Goal: Check status: Check status

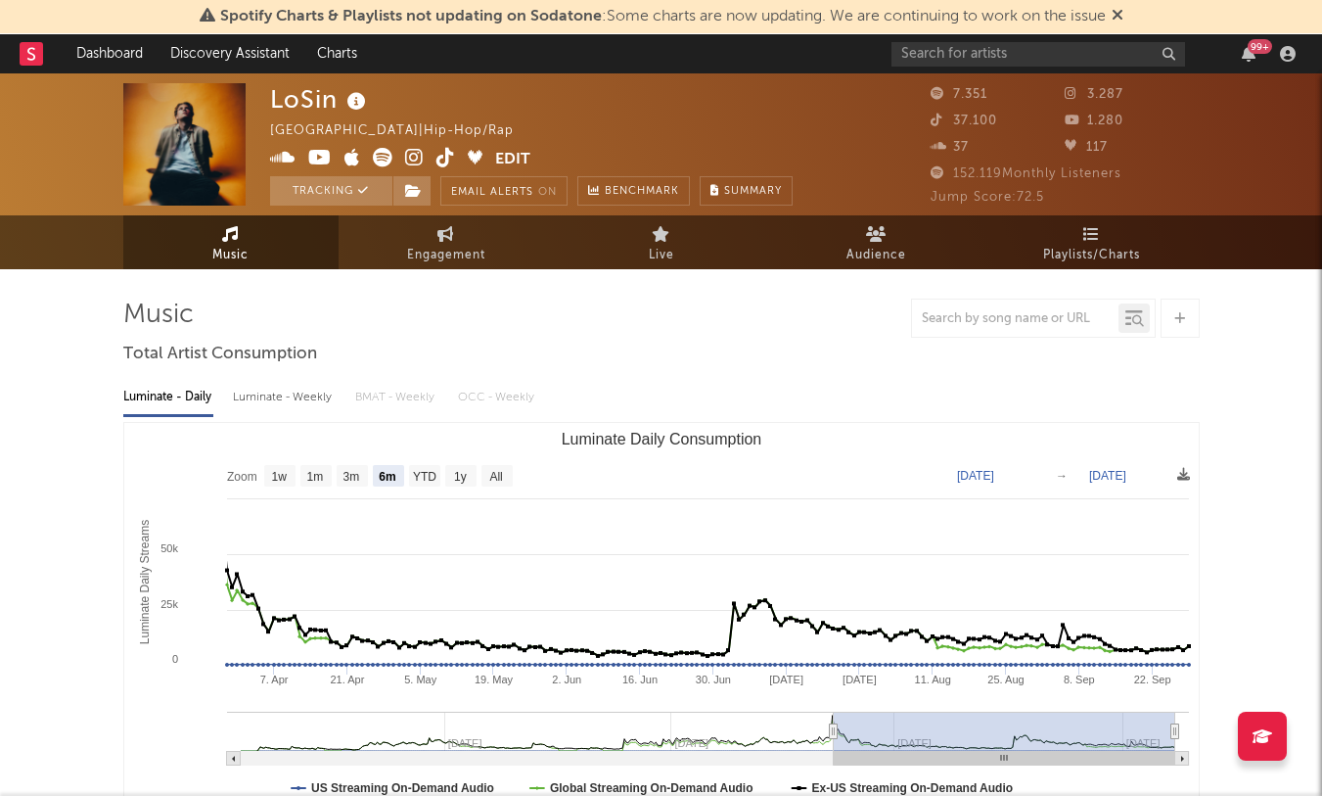
select select "6m"
click at [433, 241] on link "Engagement" at bounding box center [446, 242] width 215 height 54
select select "1w"
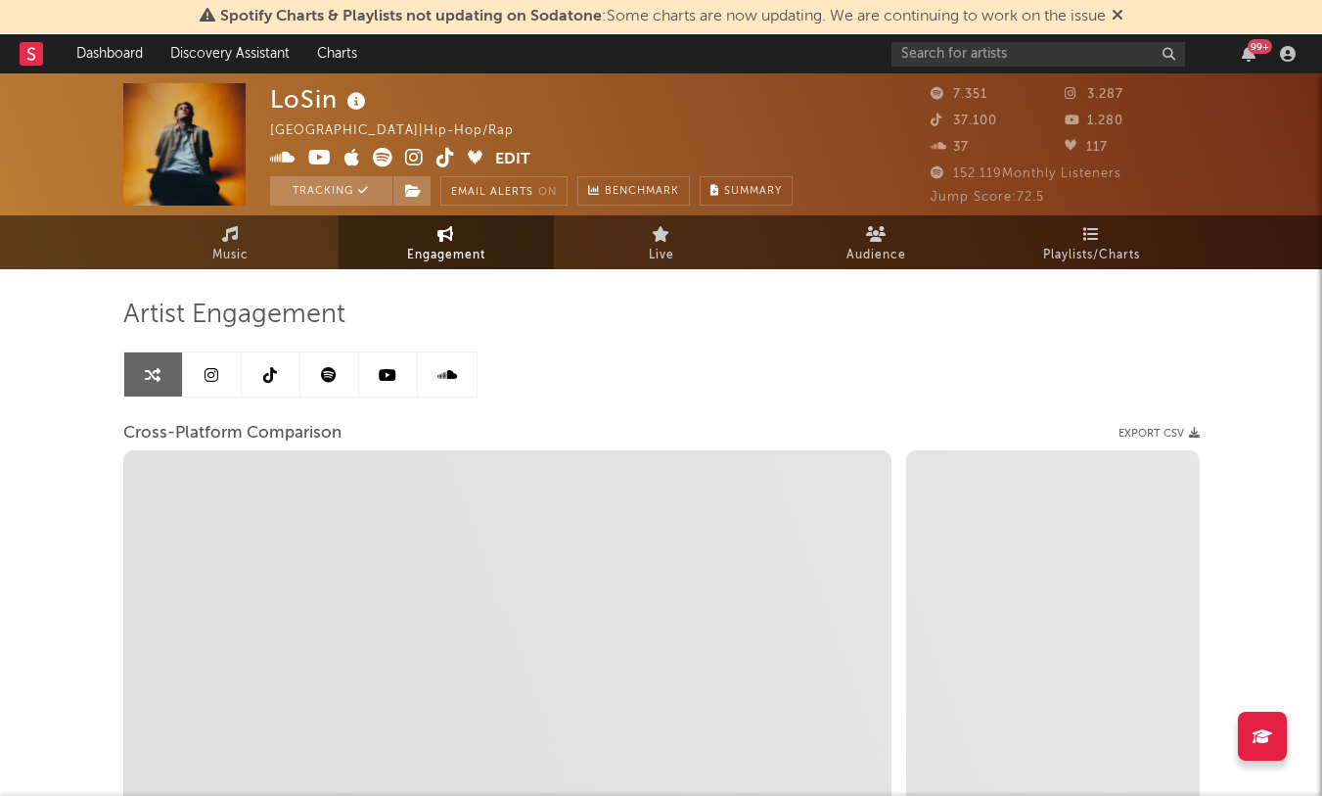
click at [211, 372] on icon at bounding box center [212, 375] width 14 height 16
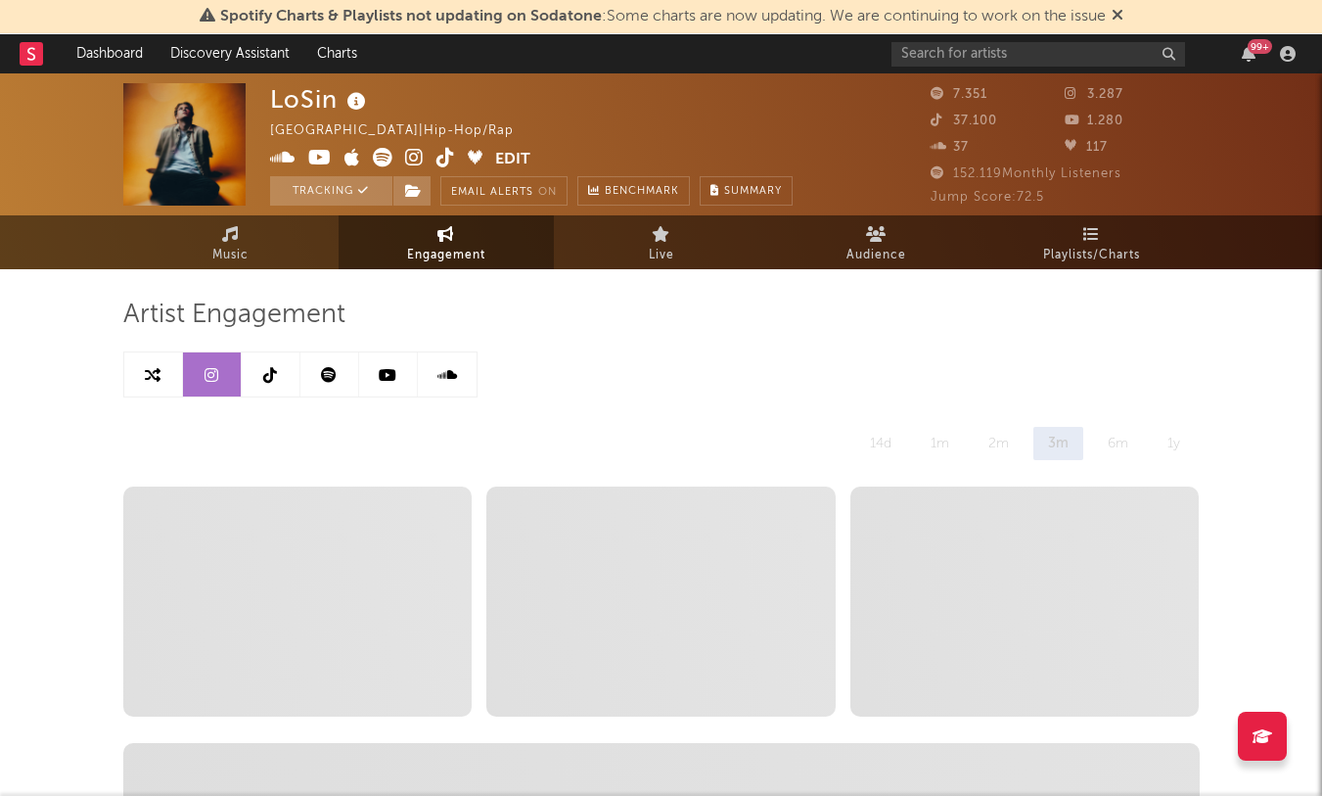
select select "6m"
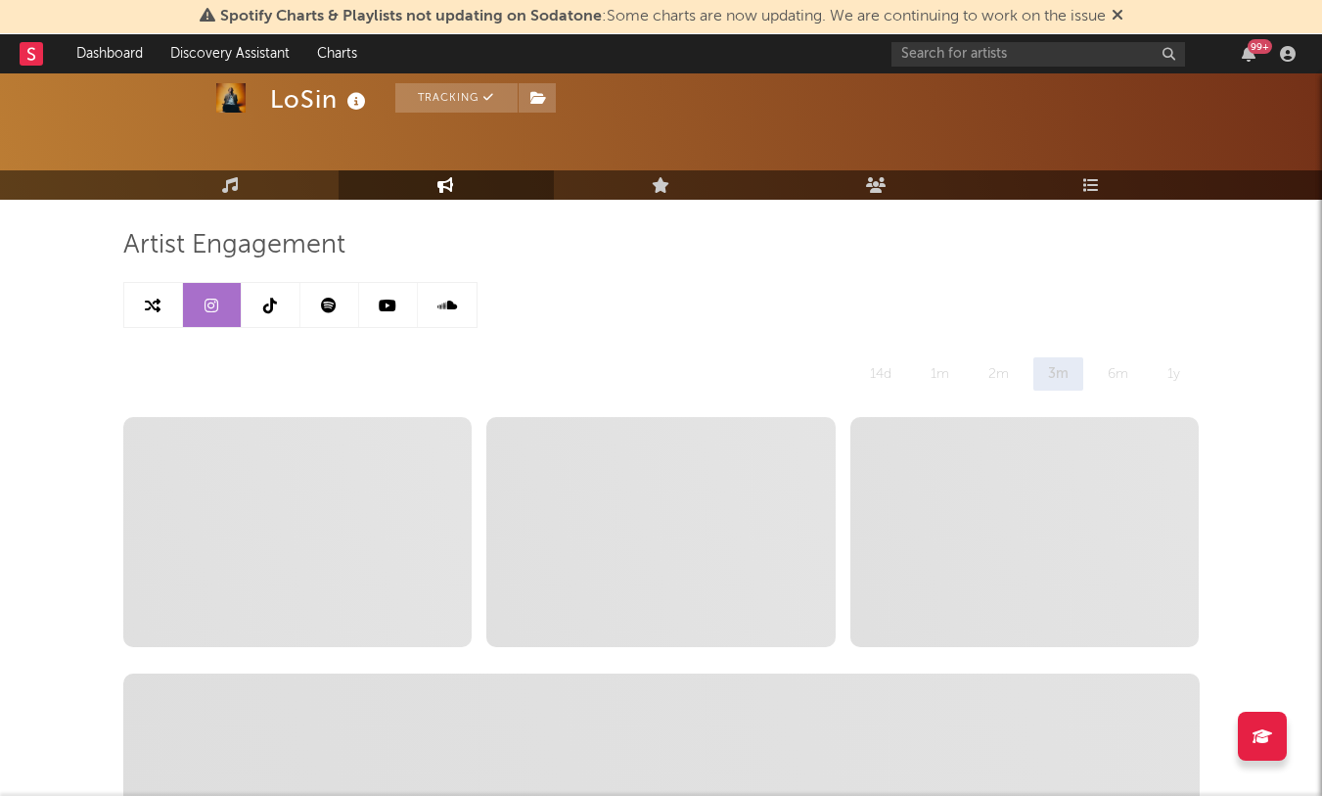
scroll to position [56, 0]
